Goal: Check status: Check status

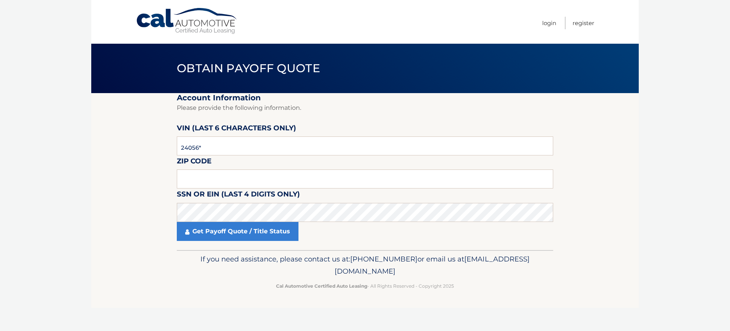
type input "240560"
type input "14724"
drag, startPoint x: 218, startPoint y: 247, endPoint x: 217, endPoint y: 242, distance: 5.1
click at [219, 247] on fieldset "Account Information Please provide the following information. VIN (last 6 chara…" at bounding box center [365, 171] width 377 height 157
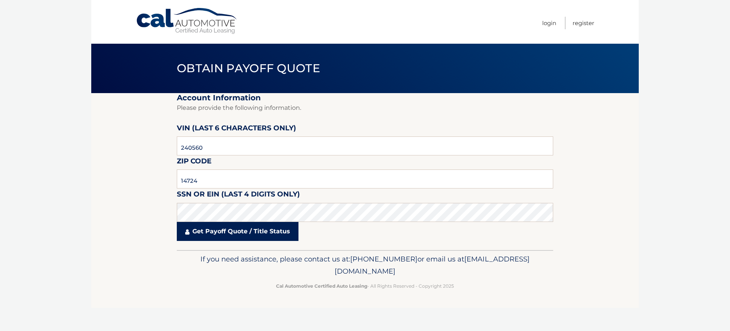
click at [218, 240] on link "Get Payoff Quote / Title Status" at bounding box center [238, 231] width 122 height 19
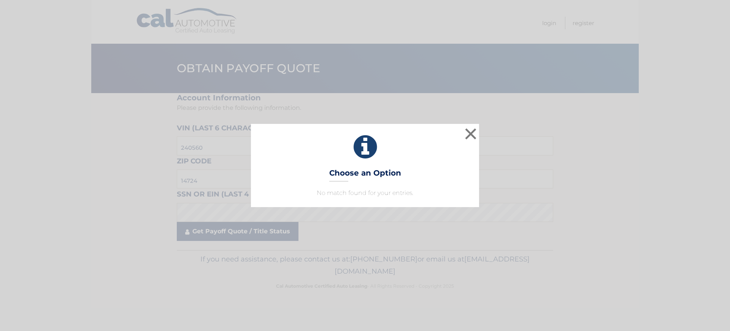
click at [221, 234] on body "× Choose an Option No match found for your entries. This is what you see on sec…" at bounding box center [365, 165] width 730 height 331
click at [472, 137] on button "×" at bounding box center [470, 133] width 15 height 15
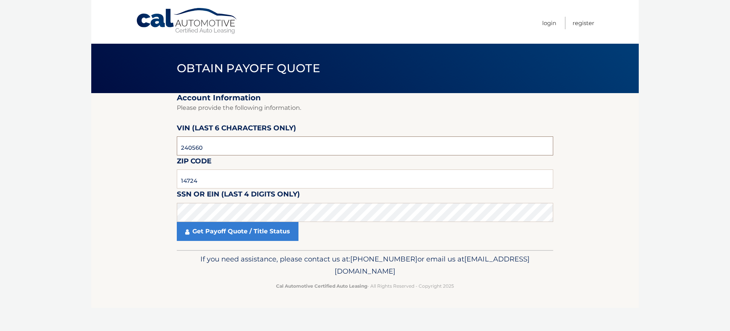
click at [215, 145] on input "240560" at bounding box center [365, 146] width 377 height 19
click at [202, 181] on input "14724" at bounding box center [365, 179] width 377 height 19
click at [207, 181] on input "14724" at bounding box center [365, 179] width 377 height 19
click at [219, 148] on input "240560" at bounding box center [365, 146] width 377 height 19
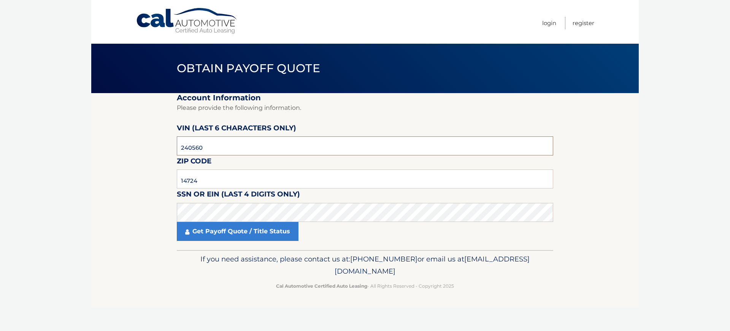
click at [219, 148] on input "240560" at bounding box center [365, 146] width 377 height 19
paste input "189823"
type input "189823"
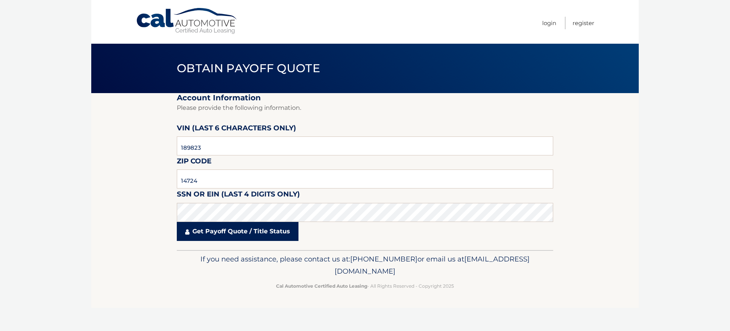
click at [219, 235] on link "Get Payoff Quote / Title Status" at bounding box center [238, 231] width 122 height 19
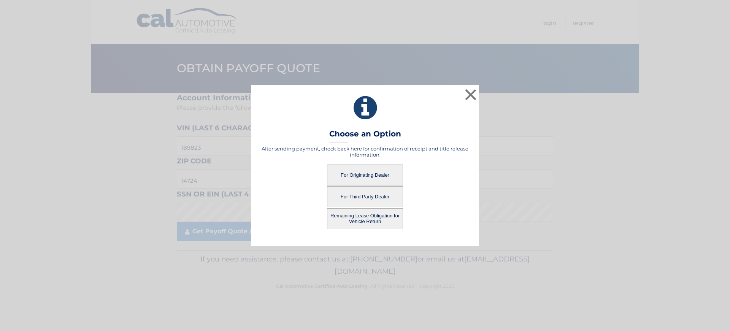
click at [347, 178] on button "For Originating Dealer" at bounding box center [365, 175] width 76 height 21
click at [361, 170] on button "For Originating Dealer" at bounding box center [365, 175] width 76 height 21
click at [363, 223] on button "Remaining Lease Obligation for Vehicle Return" at bounding box center [365, 218] width 76 height 21
click at [371, 177] on button "For Originating Dealer" at bounding box center [365, 175] width 76 height 21
click at [463, 91] on button "×" at bounding box center [470, 94] width 15 height 15
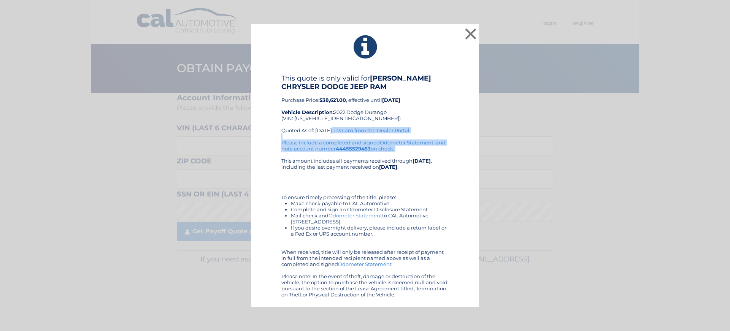
drag, startPoint x: 289, startPoint y: 135, endPoint x: 399, endPoint y: 153, distance: 111.7
click at [399, 153] on div "This quote is only valid for [PERSON_NAME] CHRYSLER DODGE JEEP RAM Purchase Pri…" at bounding box center [364, 186] width 167 height 224
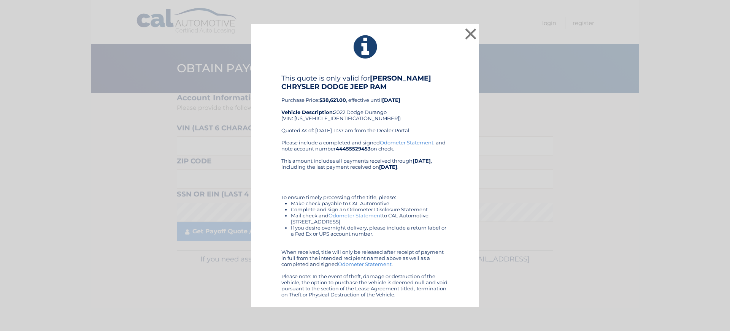
click at [398, 154] on div "Please include a completed and signed Odometer Statement , and note account num…" at bounding box center [364, 219] width 167 height 158
click at [471, 35] on button "×" at bounding box center [470, 33] width 15 height 15
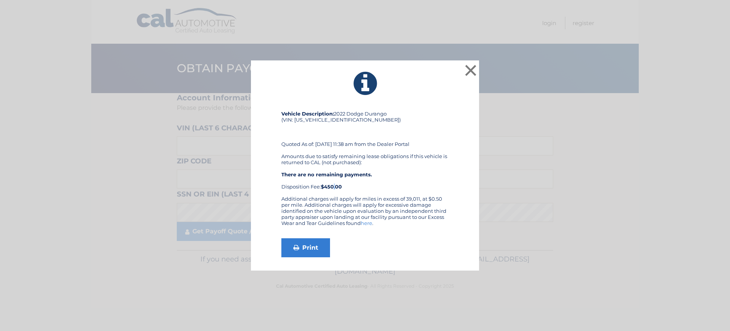
click at [332, 189] on strong "$450.00" at bounding box center [331, 187] width 21 height 6
click at [331, 188] on strong "$450.00" at bounding box center [331, 187] width 21 height 6
drag, startPoint x: 331, startPoint y: 188, endPoint x: 343, endPoint y: 189, distance: 11.8
click at [333, 188] on strong "$450.00" at bounding box center [331, 187] width 21 height 6
click at [350, 189] on div "Vehicle Description: 2022 Dodge Durango (VIN: 1C4SDJCT1NC189823) Quoted As of: …" at bounding box center [364, 153] width 167 height 85
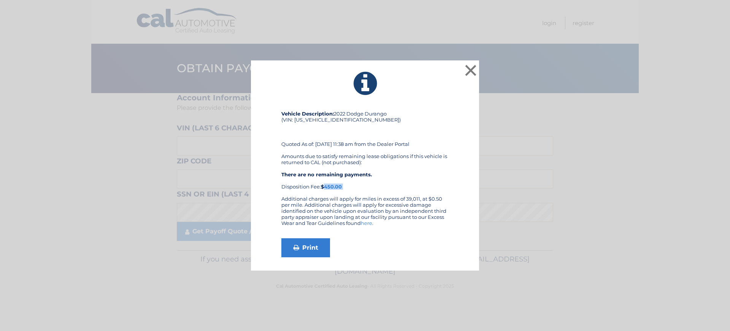
click at [329, 188] on div "Vehicle Description: 2022 Dodge Durango (VIN: 1C4SDJCT1NC189823) Quoted As of: …" at bounding box center [364, 153] width 167 height 85
click at [329, 188] on strong "$450.00" at bounding box center [331, 187] width 21 height 6
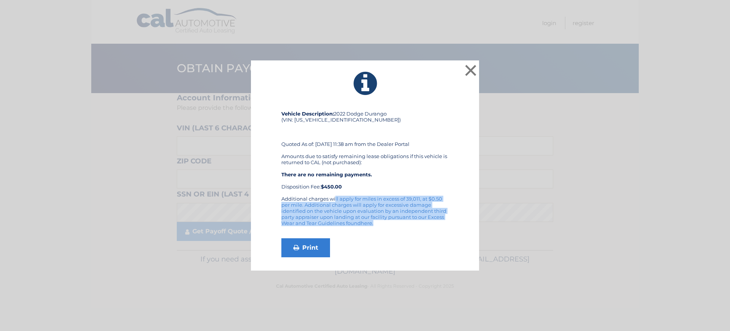
drag, startPoint x: 279, startPoint y: 199, endPoint x: 427, endPoint y: 224, distance: 149.7
click at [427, 224] on div "Vehicle Description: 2022 Dodge Durango (VIN: 1C4SDJCT1NC189823) Quoted As of: …" at bounding box center [365, 184] width 209 height 147
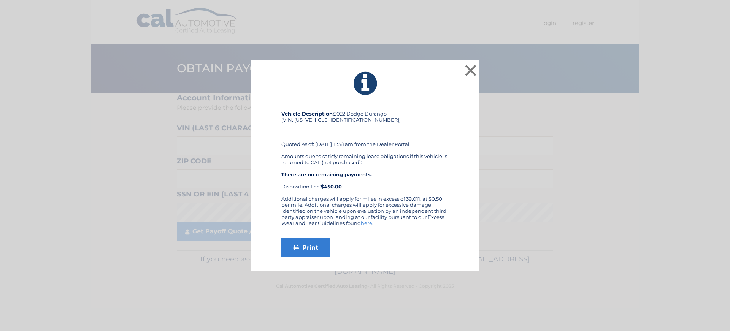
click at [422, 224] on div "Additional charges will apply for miles in excess of 39,011, at $0.50 per mile.…" at bounding box center [364, 214] width 167 height 37
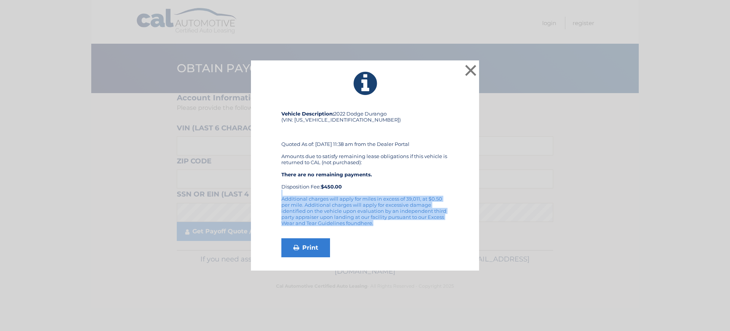
drag, startPoint x: 379, startPoint y: 222, endPoint x: 382, endPoint y: 195, distance: 27.1
click at [382, 195] on div "Vehicle Description: 2022 Dodge Durango (VIN: 1C4SDJCT1NC189823) Quoted As of: …" at bounding box center [364, 184] width 167 height 147
click at [382, 195] on div "Vehicle Description: 2022 Dodge Durango (VIN: 1C4SDJCT1NC189823) Quoted As of: …" at bounding box center [364, 153] width 167 height 85
drag, startPoint x: 316, startPoint y: 200, endPoint x: 442, endPoint y: 217, distance: 127.5
click at [442, 217] on div "Additional charges will apply for miles in excess of 39,011, at $0.50 per mile.…" at bounding box center [364, 214] width 167 height 37
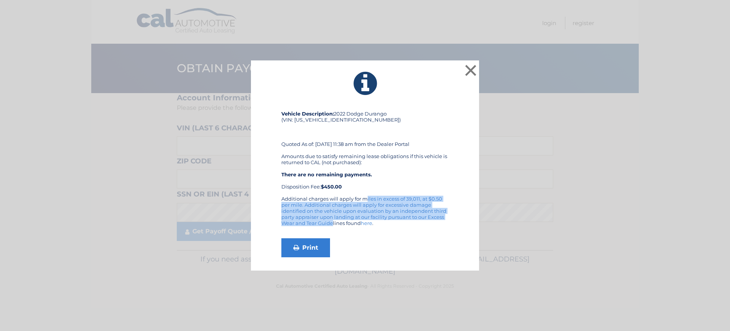
click at [442, 217] on div "Additional charges will apply for miles in excess of 39,011, at $0.50 per mile.…" at bounding box center [364, 214] width 167 height 37
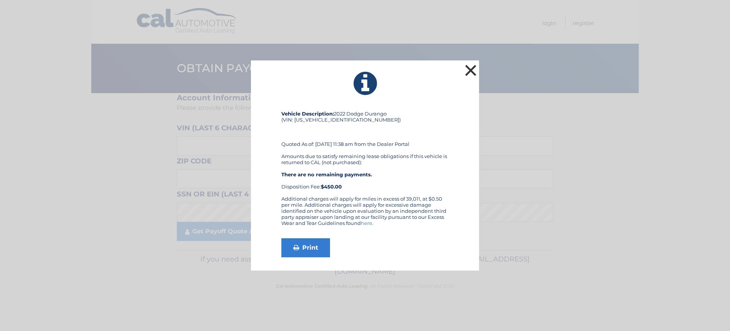
click at [471, 72] on button "×" at bounding box center [470, 70] width 15 height 15
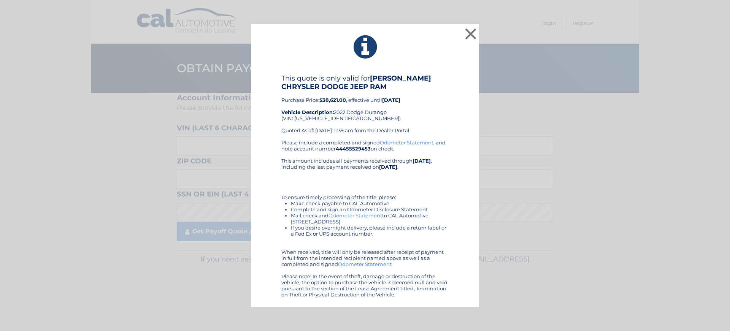
drag, startPoint x: 329, startPoint y: 280, endPoint x: 416, endPoint y: 297, distance: 88.9
click at [421, 298] on div "Please include a completed and signed Odometer Statement , and note account num…" at bounding box center [364, 219] width 167 height 158
click at [416, 297] on div "Please include a completed and signed Odometer Statement , and note account num…" at bounding box center [364, 219] width 167 height 158
drag, startPoint x: 386, startPoint y: 297, endPoint x: 352, endPoint y: 275, distance: 41.0
click at [352, 275] on div "Please include a completed and signed Odometer Statement , and note account num…" at bounding box center [364, 219] width 167 height 158
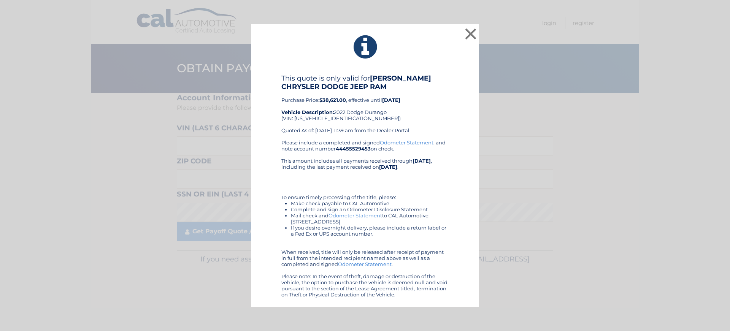
click at [352, 275] on div "Please include a completed and signed Odometer Statement , and note account num…" at bounding box center [364, 219] width 167 height 158
click at [426, 299] on div "× This quote is only valid for DAVID CORRY CHRYSLER DODGE JEEP RAM Purchase Pri…" at bounding box center [365, 166] width 228 height 284
click at [425, 299] on div "× This quote is only valid for DAVID CORRY CHRYSLER DODGE JEEP RAM Purchase Pri…" at bounding box center [365, 166] width 228 height 284
drag, startPoint x: 392, startPoint y: 300, endPoint x: 308, endPoint y: 283, distance: 85.8
click at [308, 283] on div "× This quote is only valid for DAVID CORRY CHRYSLER DODGE JEEP RAM Purchase Pri…" at bounding box center [365, 166] width 228 height 284
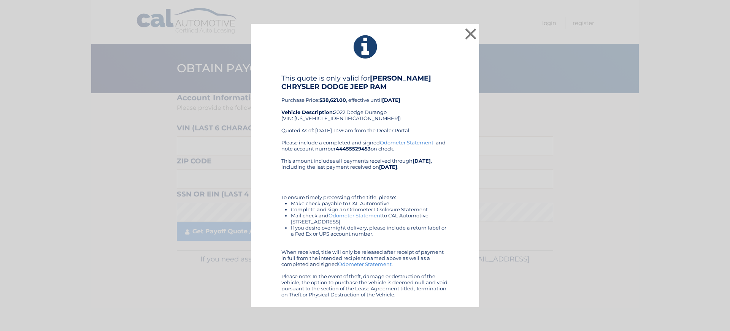
click at [308, 283] on div "Please include a completed and signed Odometer Statement , and note account num…" at bounding box center [364, 219] width 167 height 158
drag, startPoint x: 317, startPoint y: 285, endPoint x: 442, endPoint y: 296, distance: 125.6
click at [449, 299] on div "× This quote is only valid for DAVID CORRY CHRYSLER DODGE JEEP RAM Purchase Pri…" at bounding box center [365, 166] width 228 height 284
click at [441, 296] on div "Please include a completed and signed Odometer Statement , and note account num…" at bounding box center [364, 219] width 167 height 158
click at [470, 35] on button "×" at bounding box center [470, 33] width 15 height 15
